Goal: Information Seeking & Learning: Learn about a topic

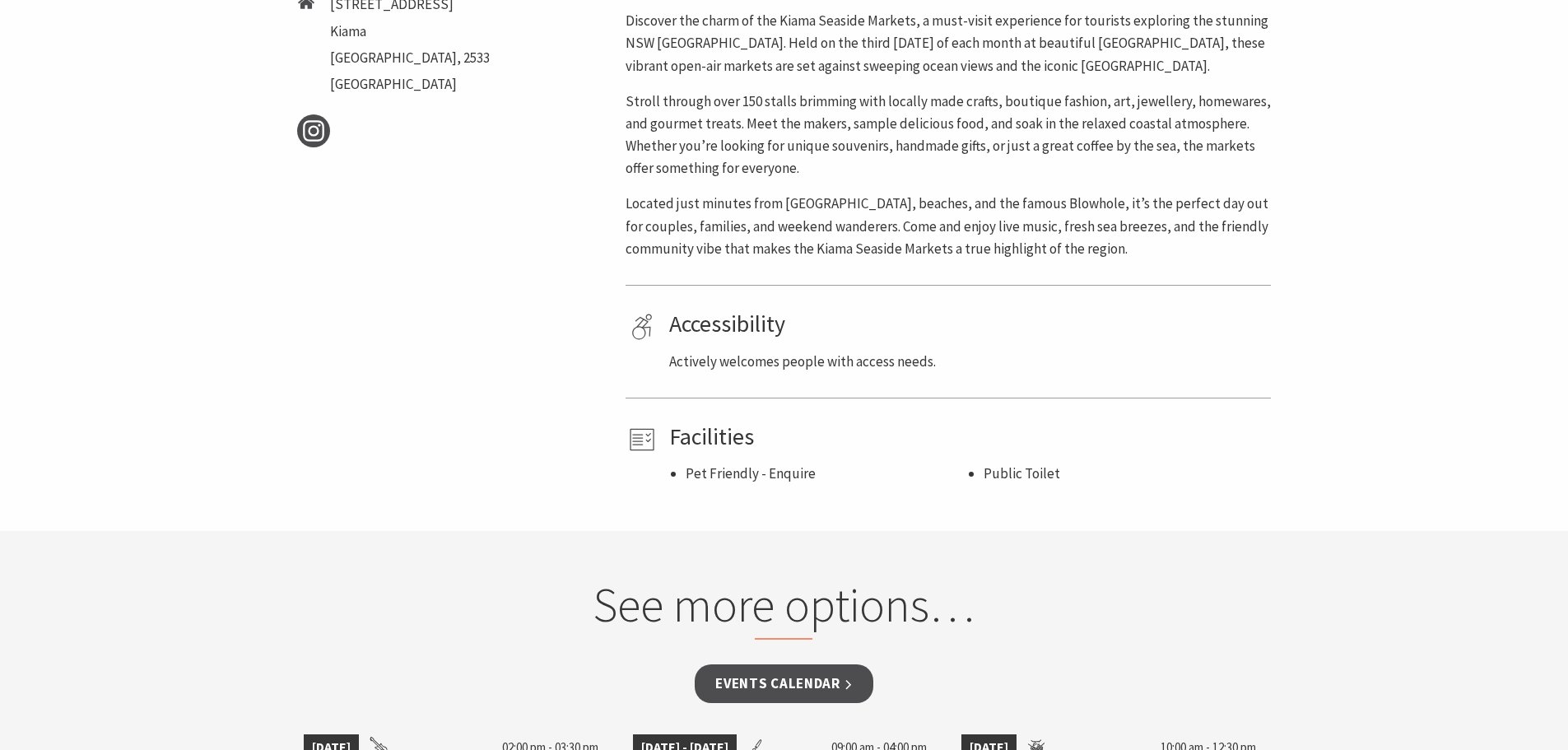
scroll to position [1235, 0]
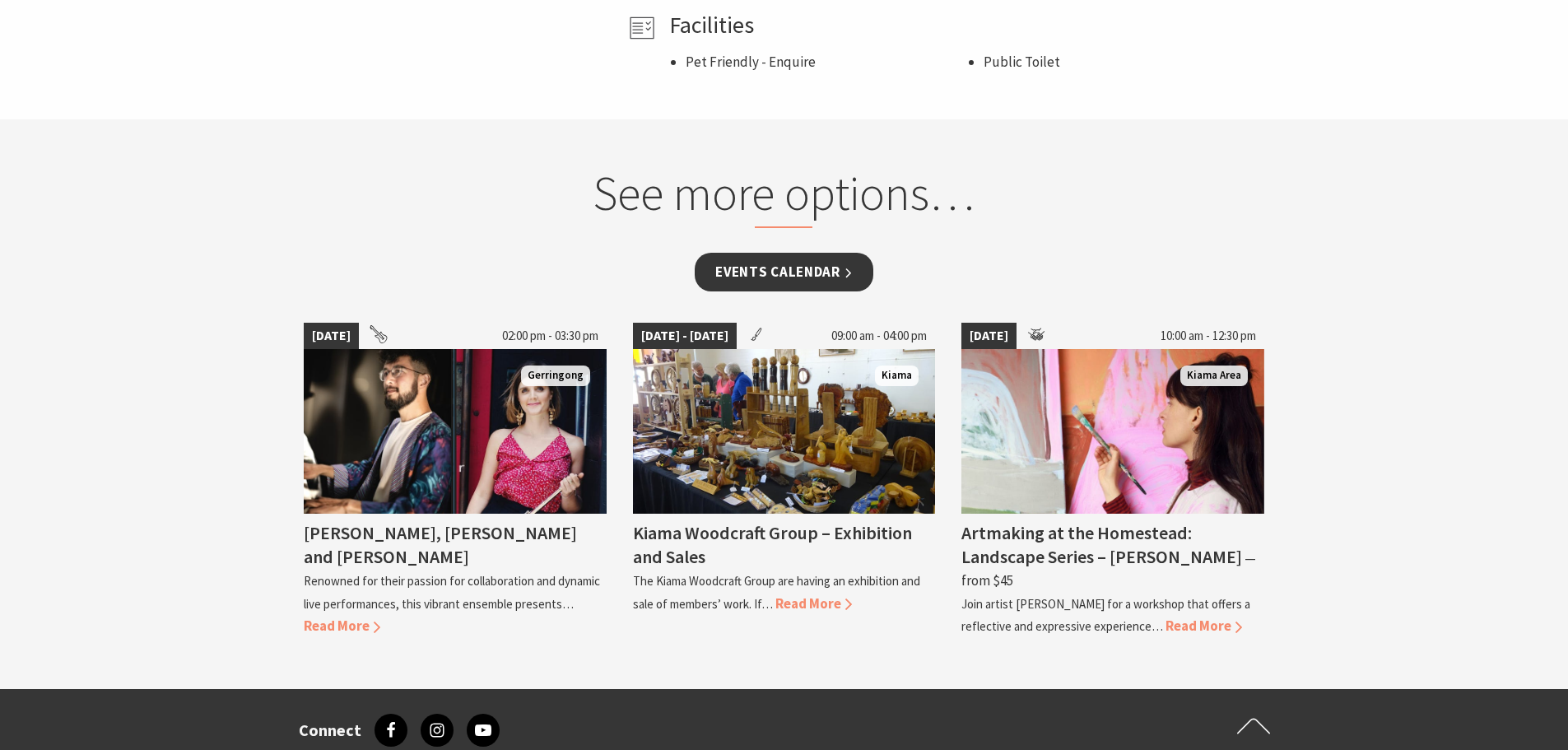
click at [795, 272] on link "Events Calendar" at bounding box center [784, 272] width 179 height 39
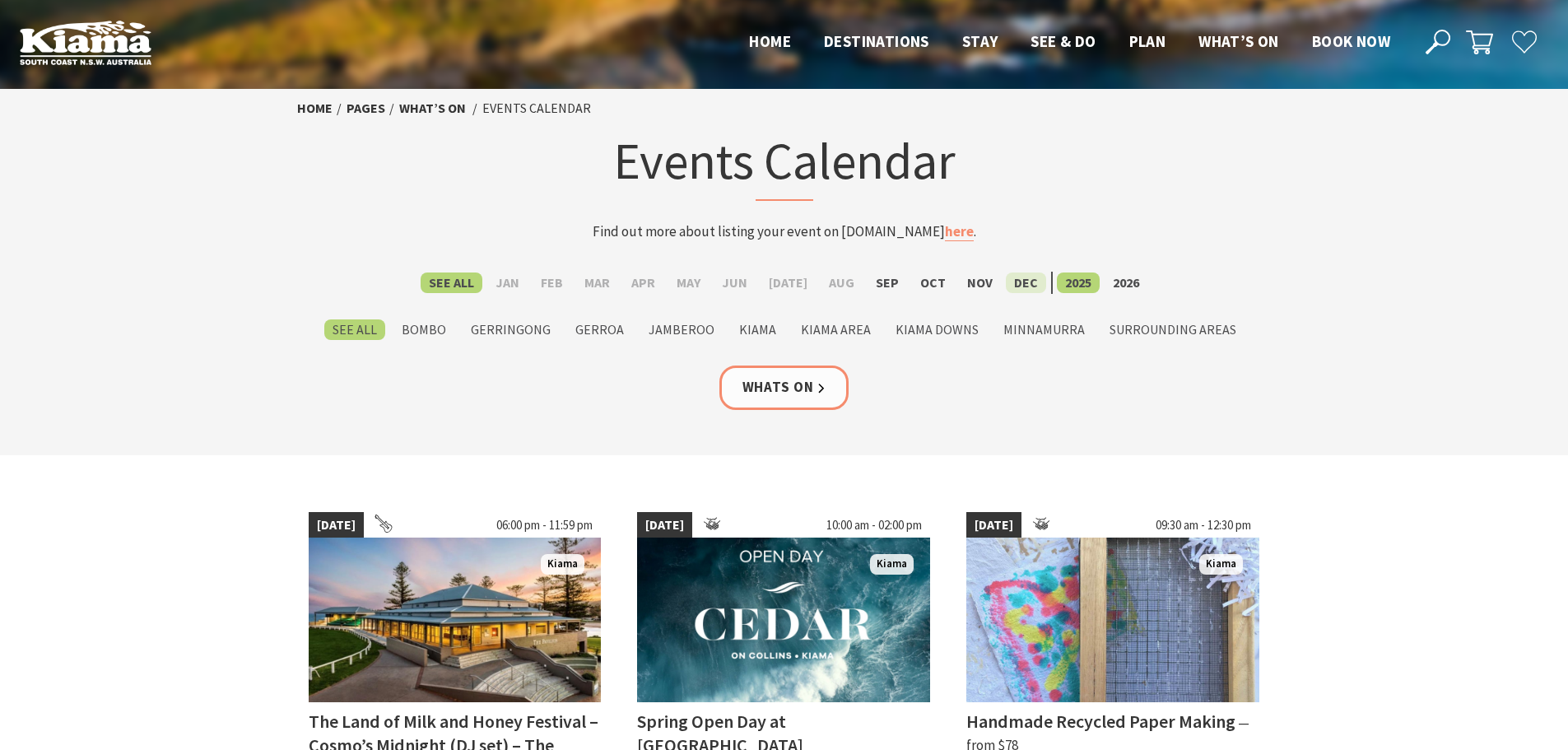
click at [1014, 280] on label "Dec" at bounding box center [1026, 282] width 41 height 21
click at [0, 0] on input "Dec" at bounding box center [0, 0] width 0 height 0
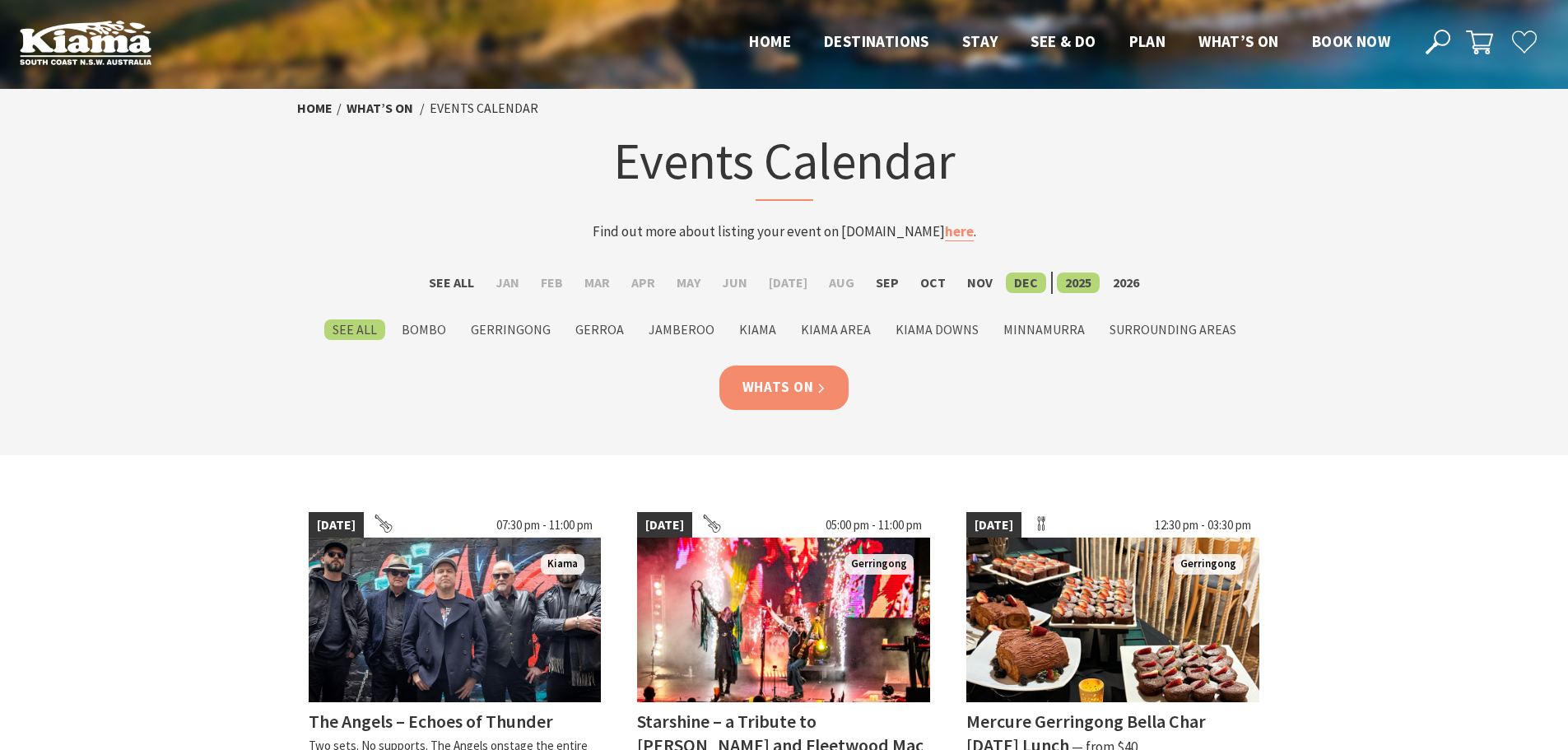
click at [768, 396] on link "Whats On" at bounding box center [785, 387] width 130 height 43
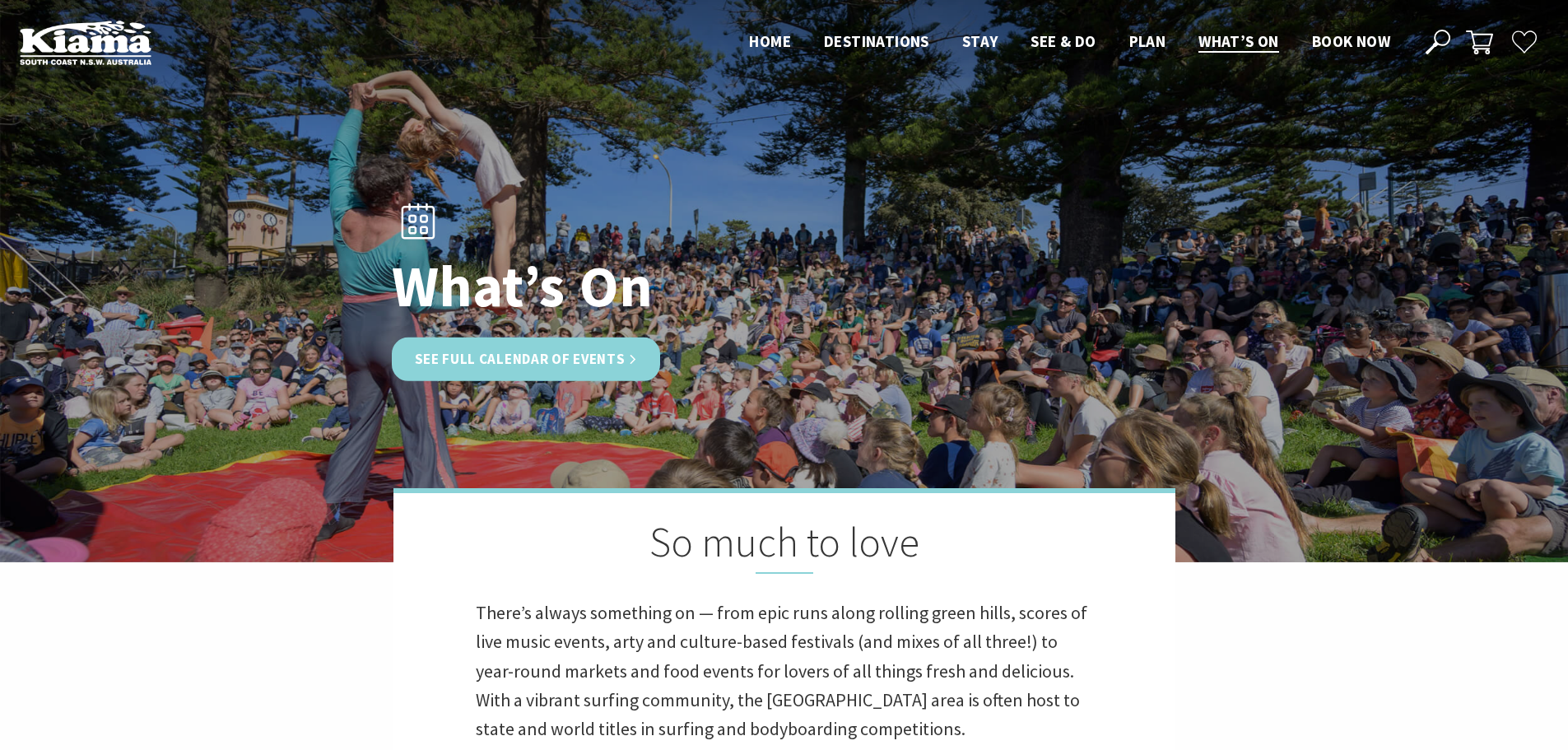
click at [559, 360] on link "See Full Calendar of Events" at bounding box center [526, 359] width 269 height 43
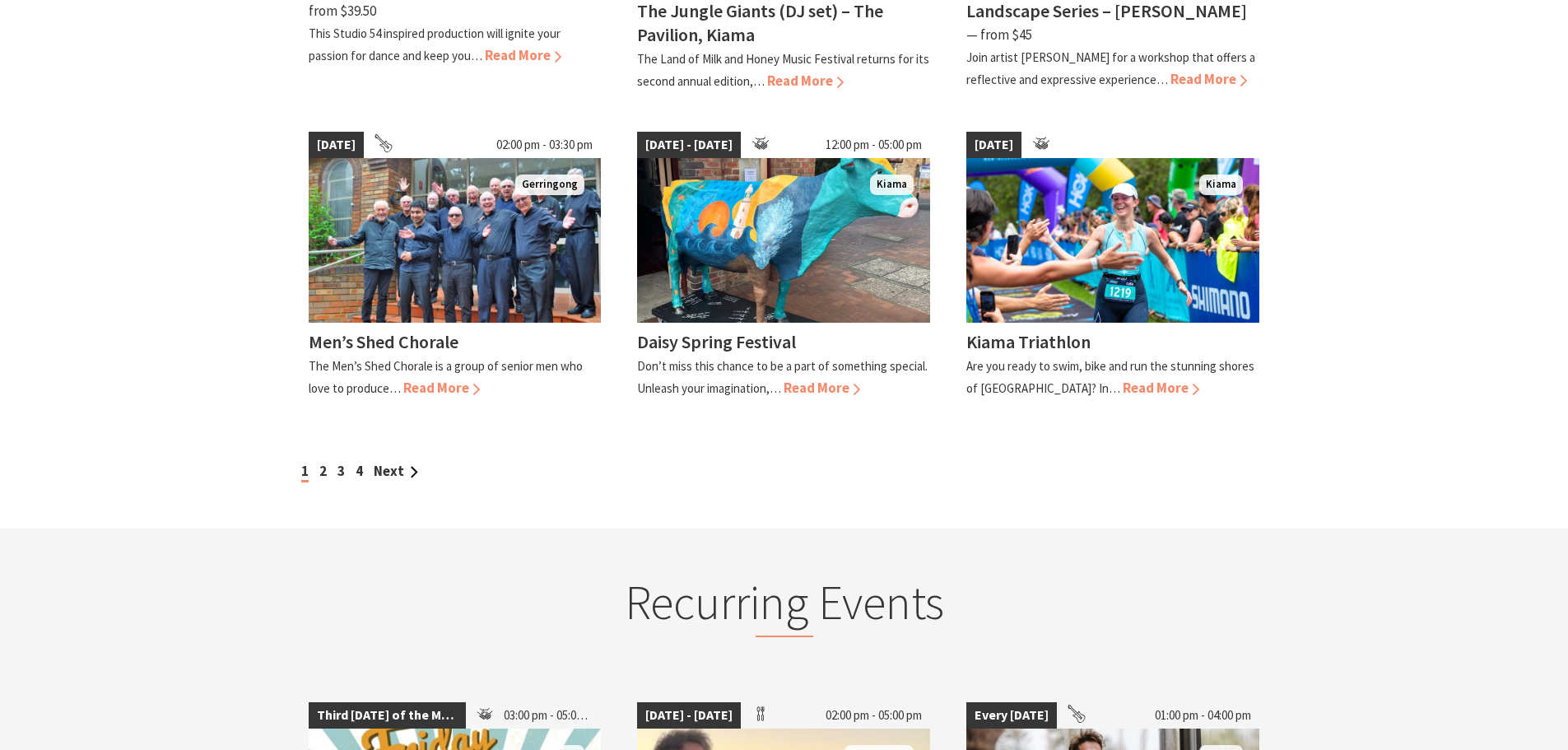
scroll to position [1482, 0]
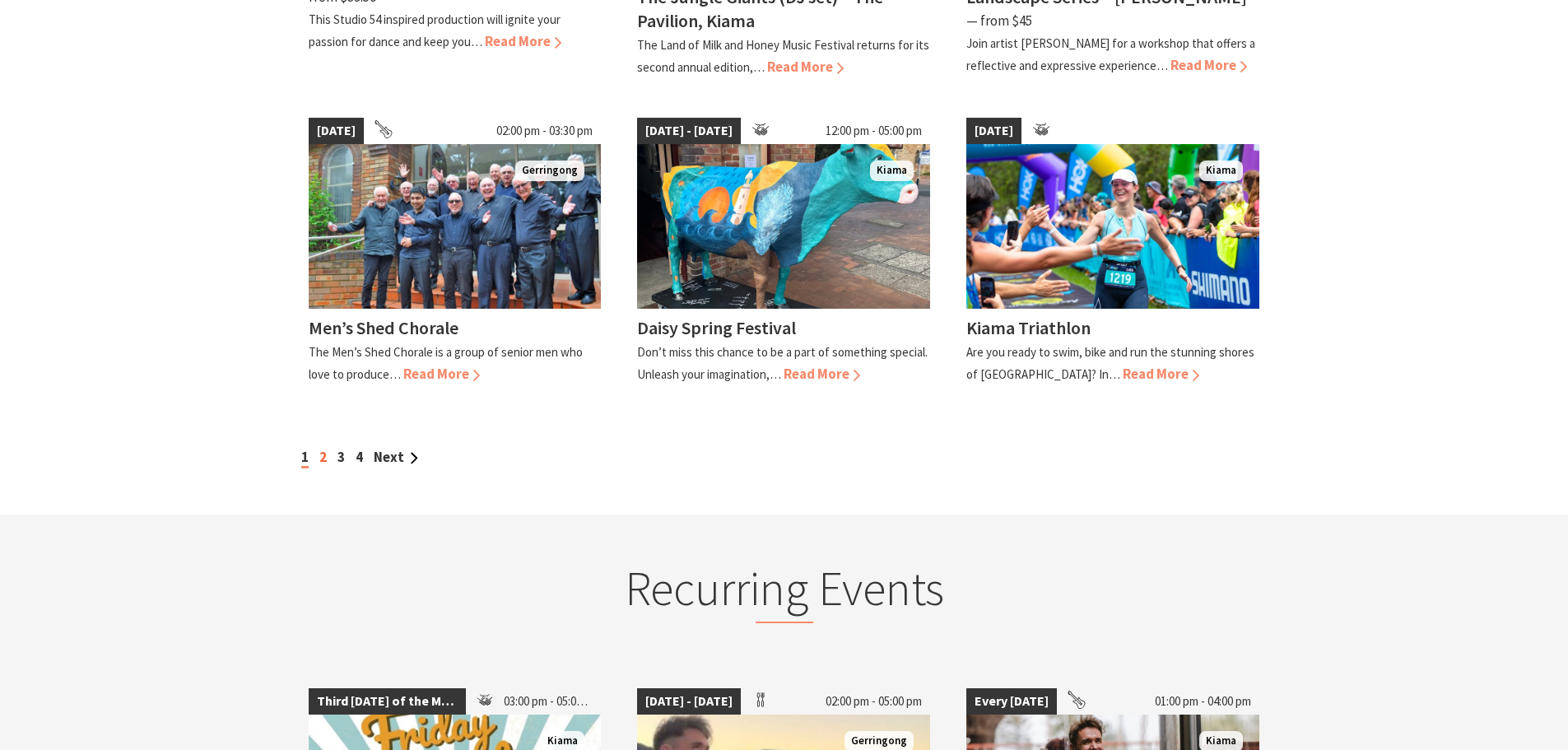
click at [322, 448] on link "2" at bounding box center [323, 456] width 8 height 18
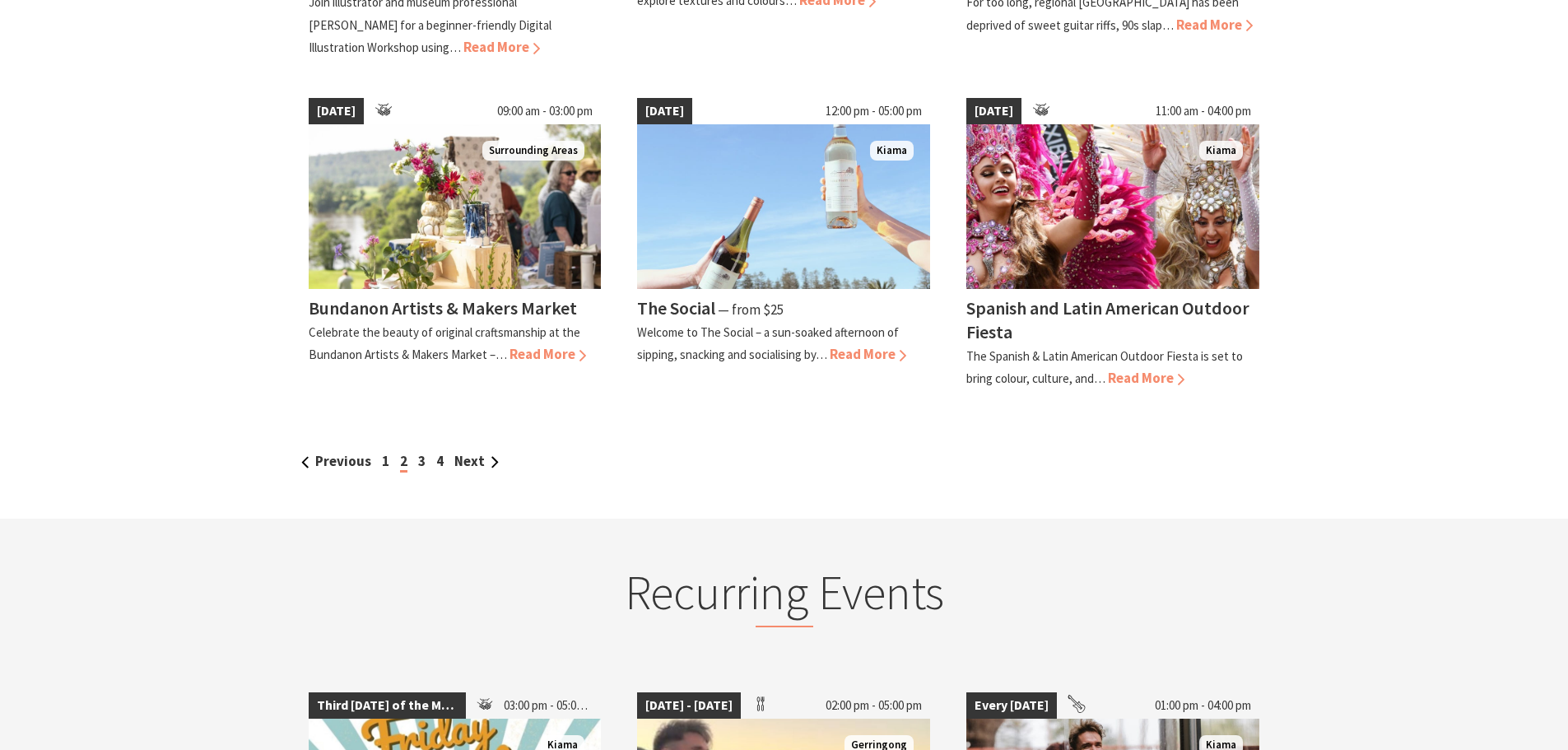
scroll to position [1482, 0]
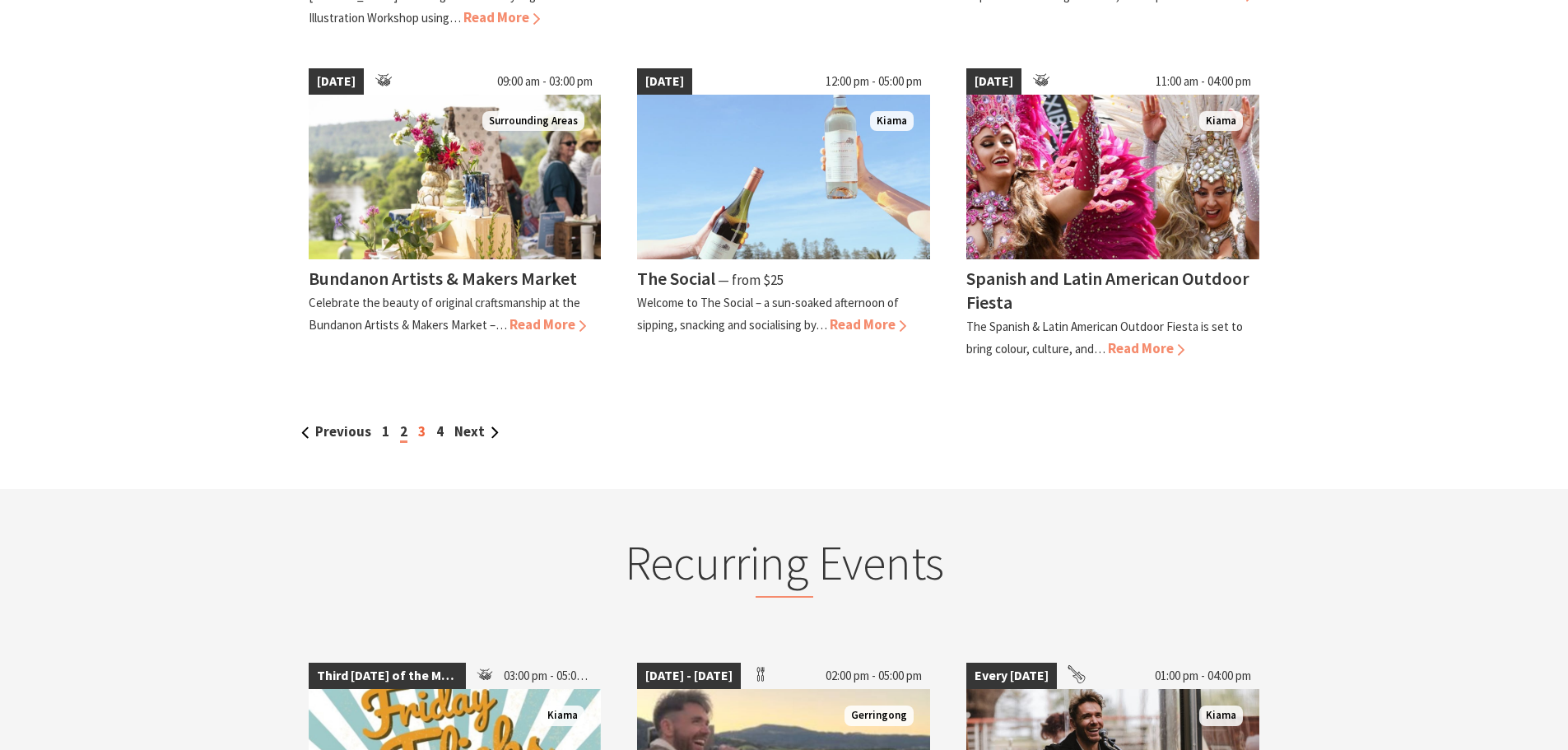
click at [420, 434] on link "3" at bounding box center [422, 431] width 8 height 18
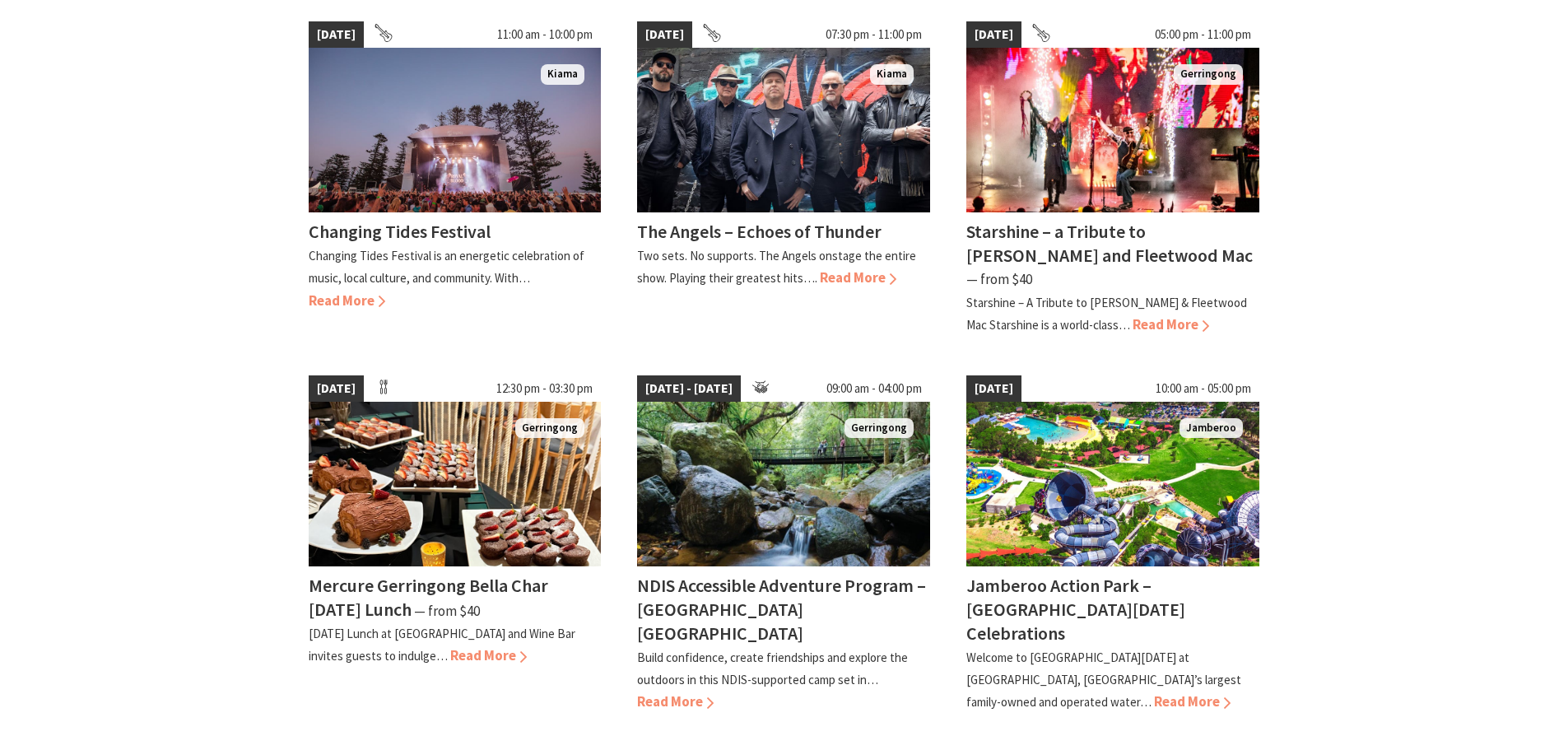
scroll to position [1400, 0]
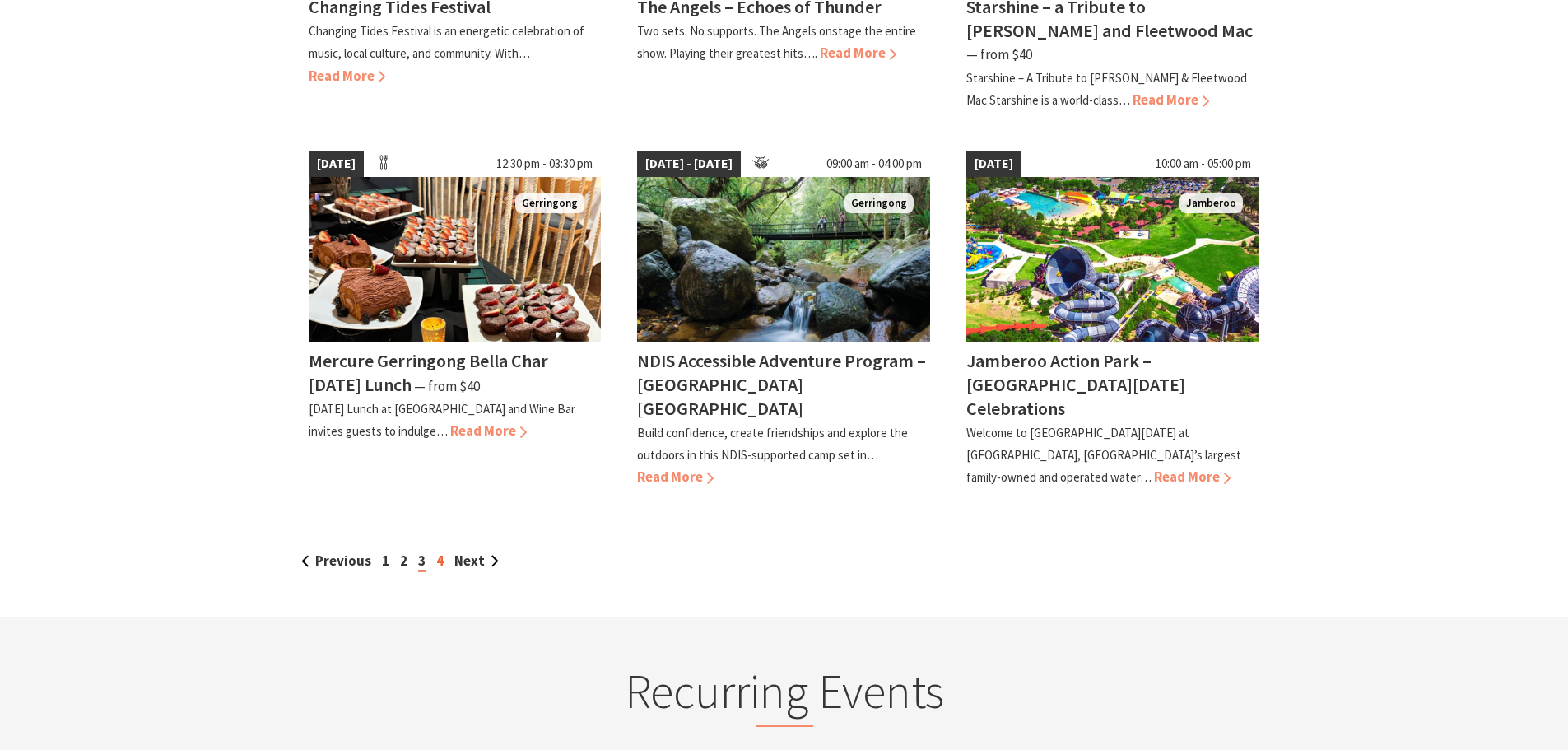
click at [439, 552] on link "4" at bounding box center [440, 560] width 8 height 18
